Goal: Ask a question

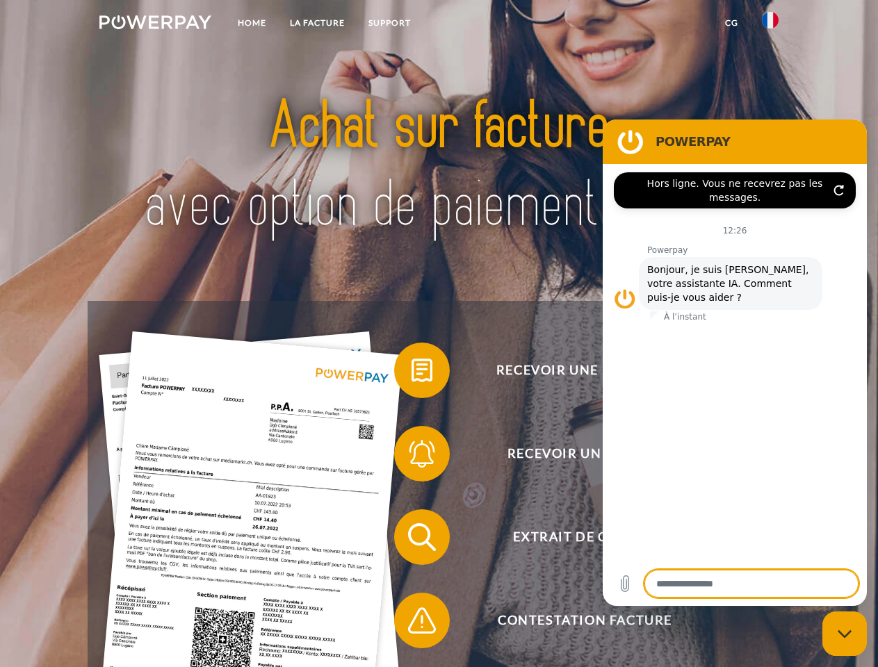
click at [155, 24] on img at bounding box center [155, 22] width 112 height 14
click at [770, 24] on img at bounding box center [770, 20] width 17 height 17
click at [731, 23] on link "CG" at bounding box center [731, 22] width 37 height 25
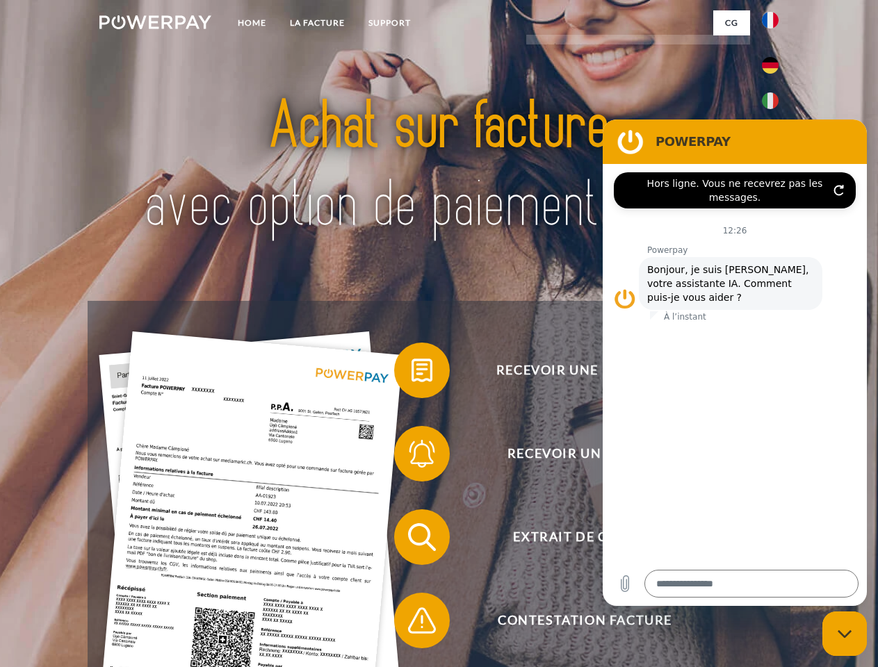
click at [411, 373] on span at bounding box center [400, 370] width 69 height 69
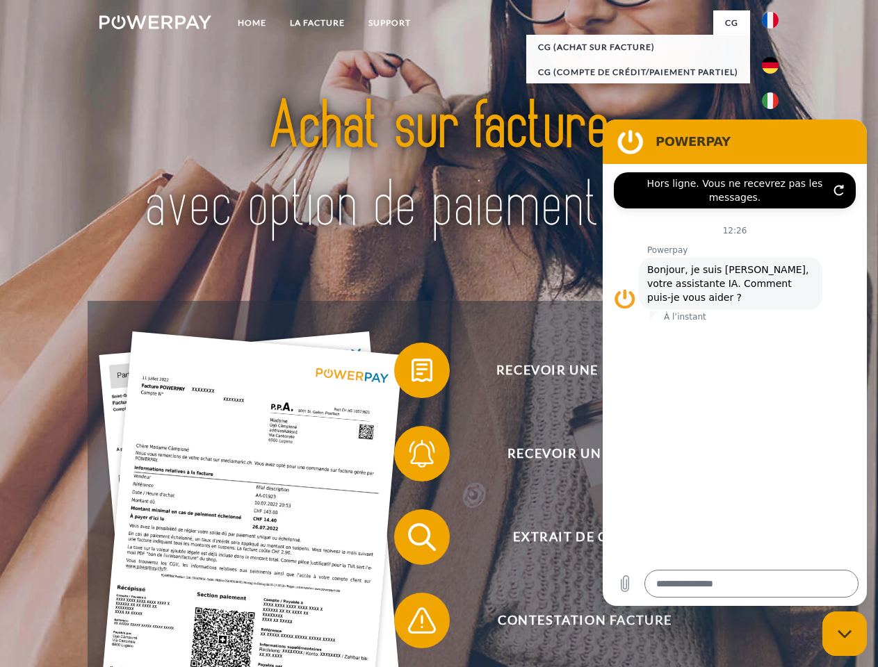
click at [411, 457] on span at bounding box center [400, 453] width 69 height 69
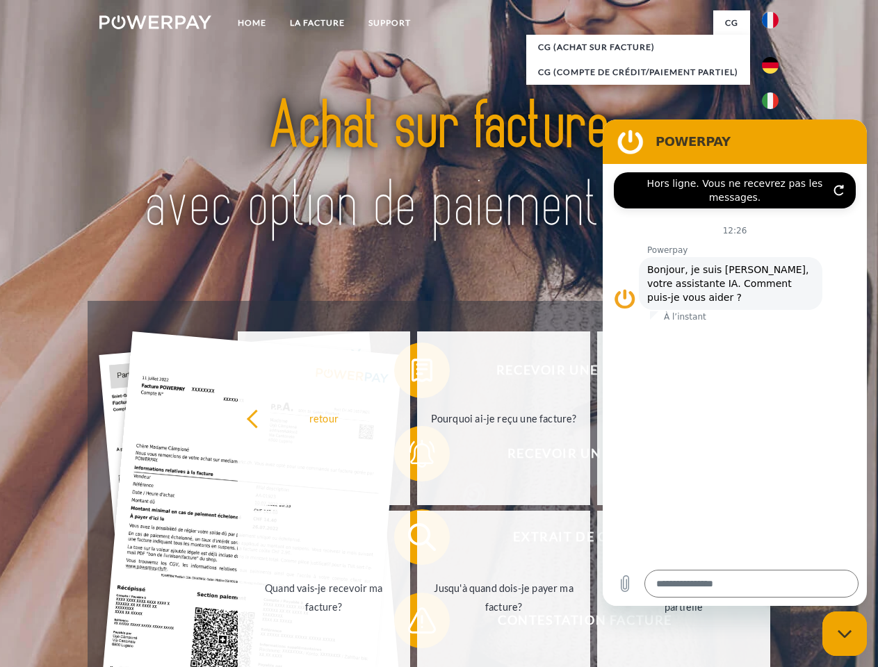
click at [417, 540] on link "Jusqu'à quand dois-je payer ma facture?" at bounding box center [503, 598] width 173 height 174
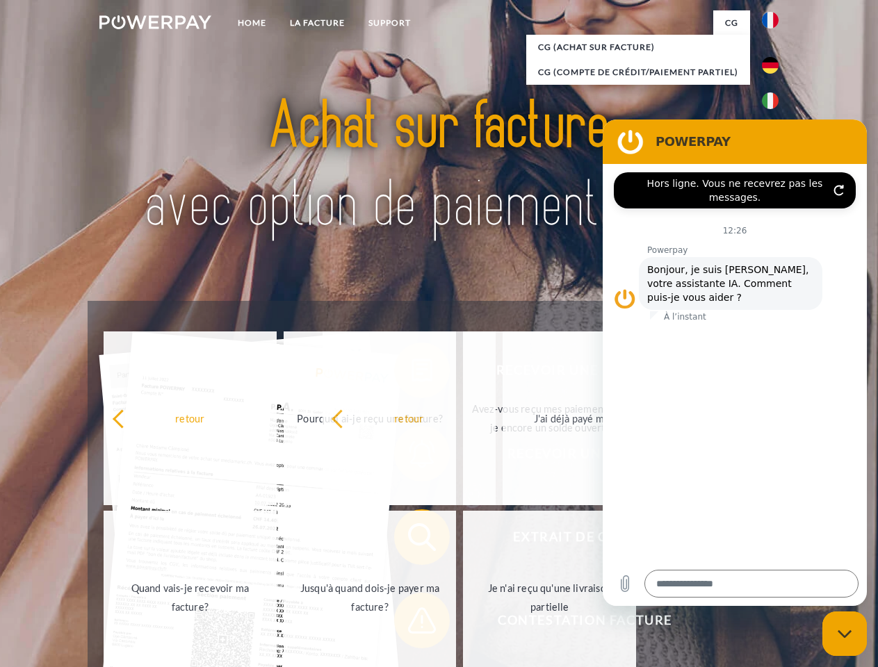
click at [411, 623] on span at bounding box center [400, 620] width 69 height 69
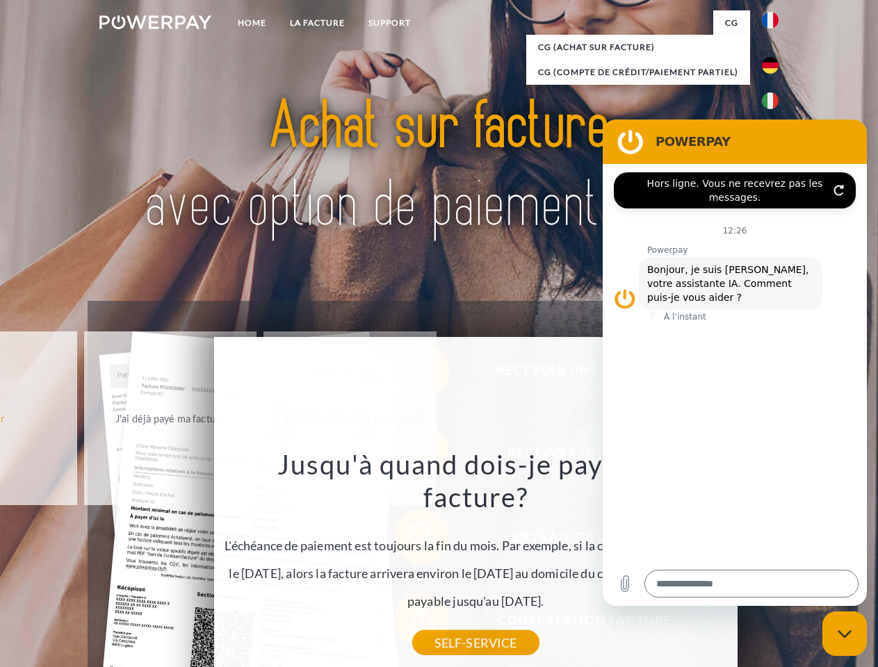
click at [844, 634] on icon "Fermer la fenêtre de messagerie" at bounding box center [844, 634] width 15 height 9
type textarea "*"
